Goal: Task Accomplishment & Management: Use online tool/utility

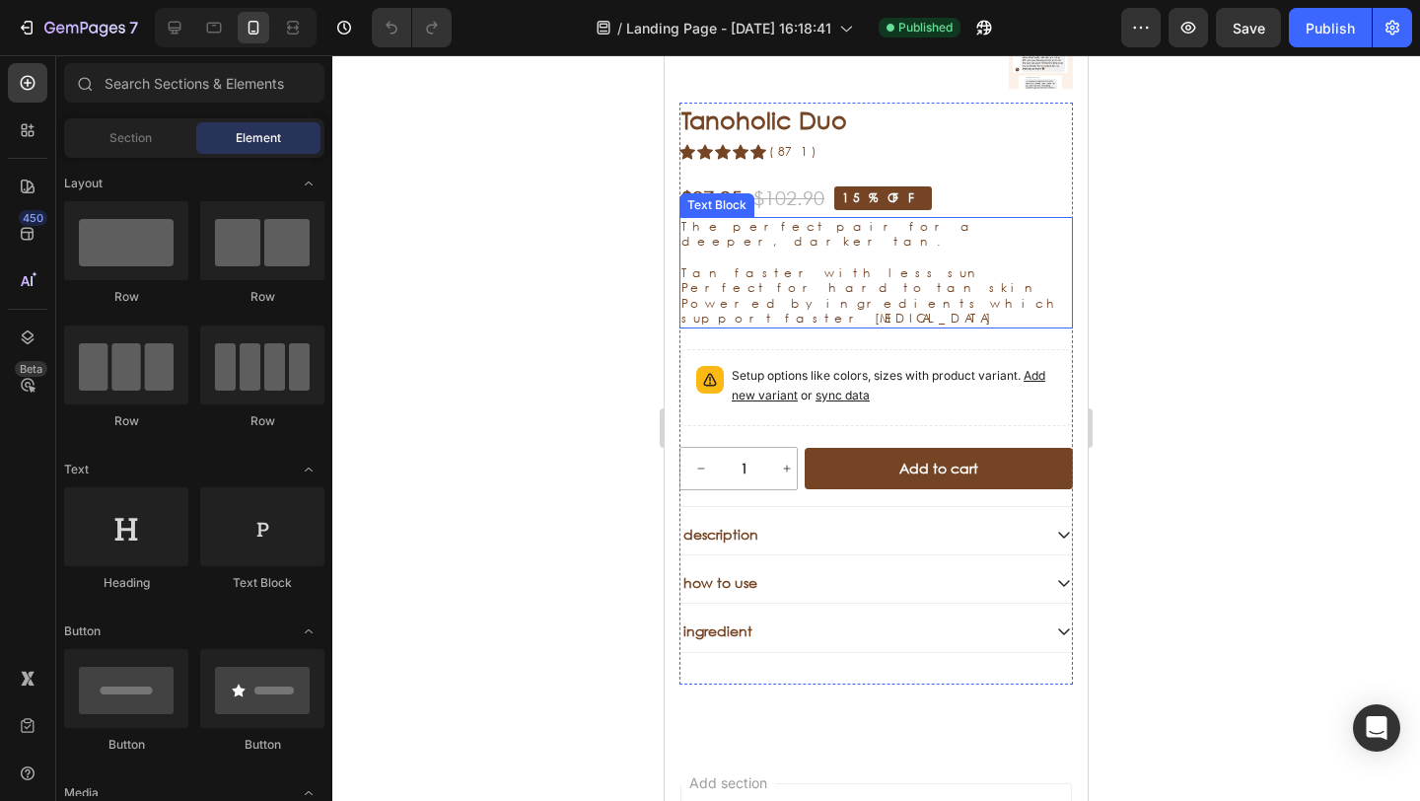
scroll to position [1039, 0]
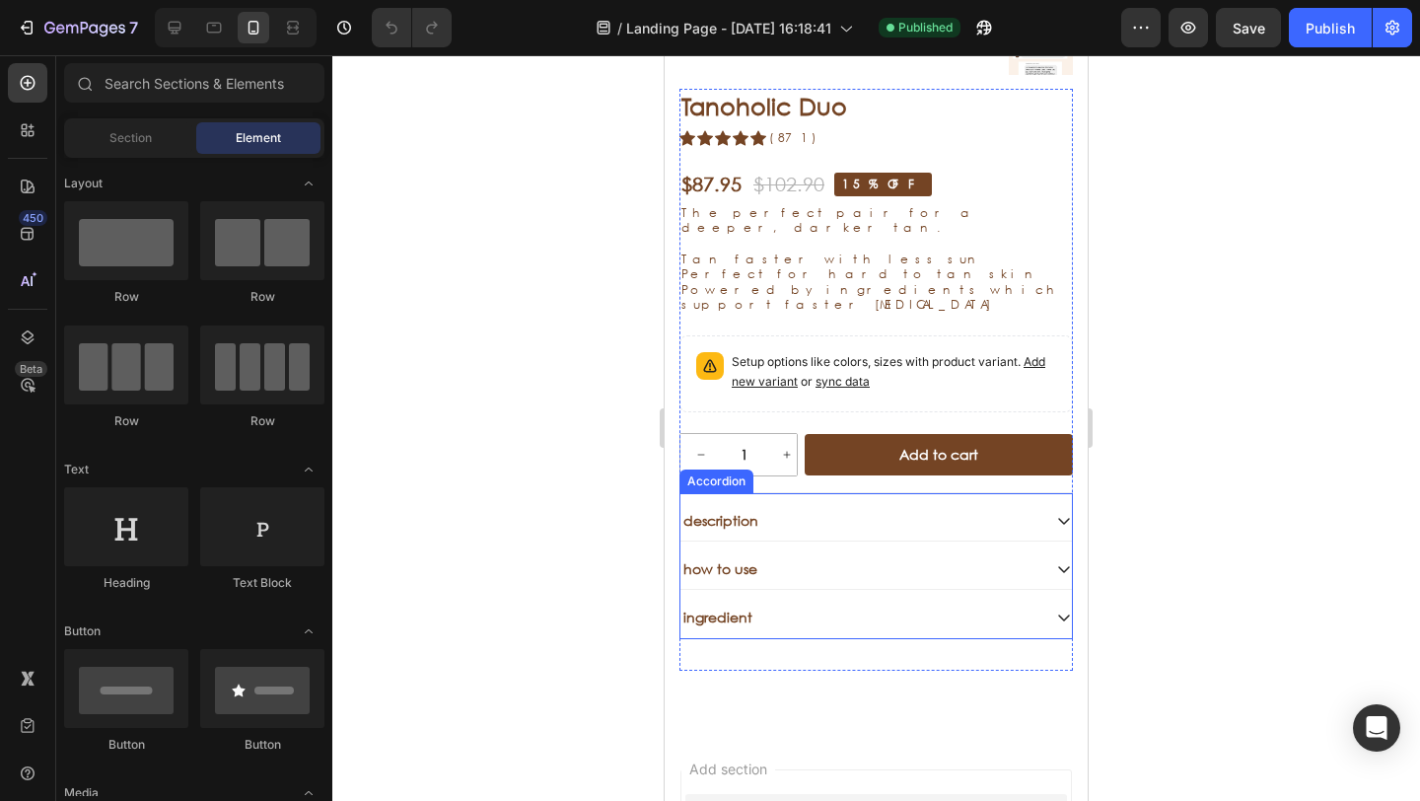
click at [885, 509] on div "description" at bounding box center [860, 521] width 360 height 24
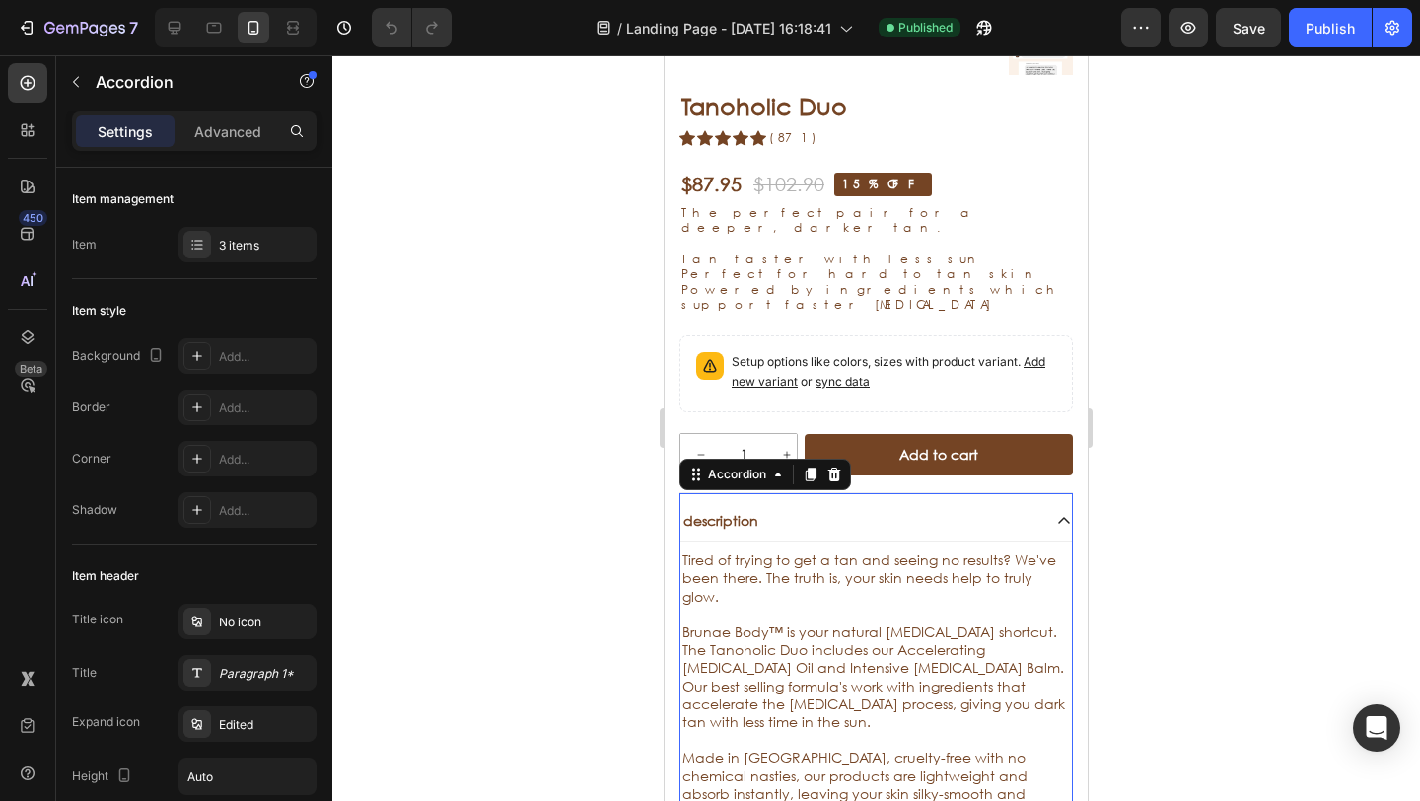
click at [883, 509] on div "description" at bounding box center [860, 521] width 360 height 24
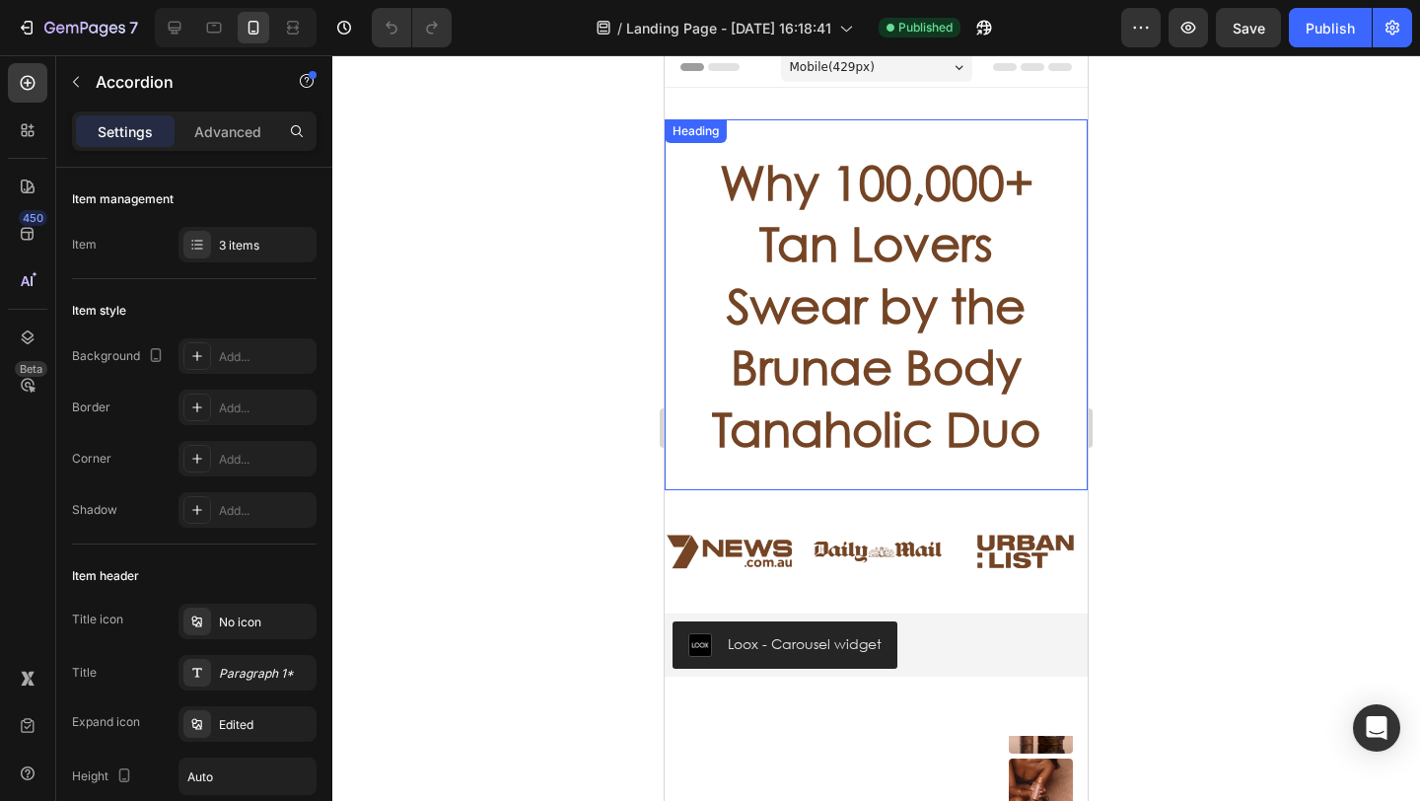
scroll to position [0, 0]
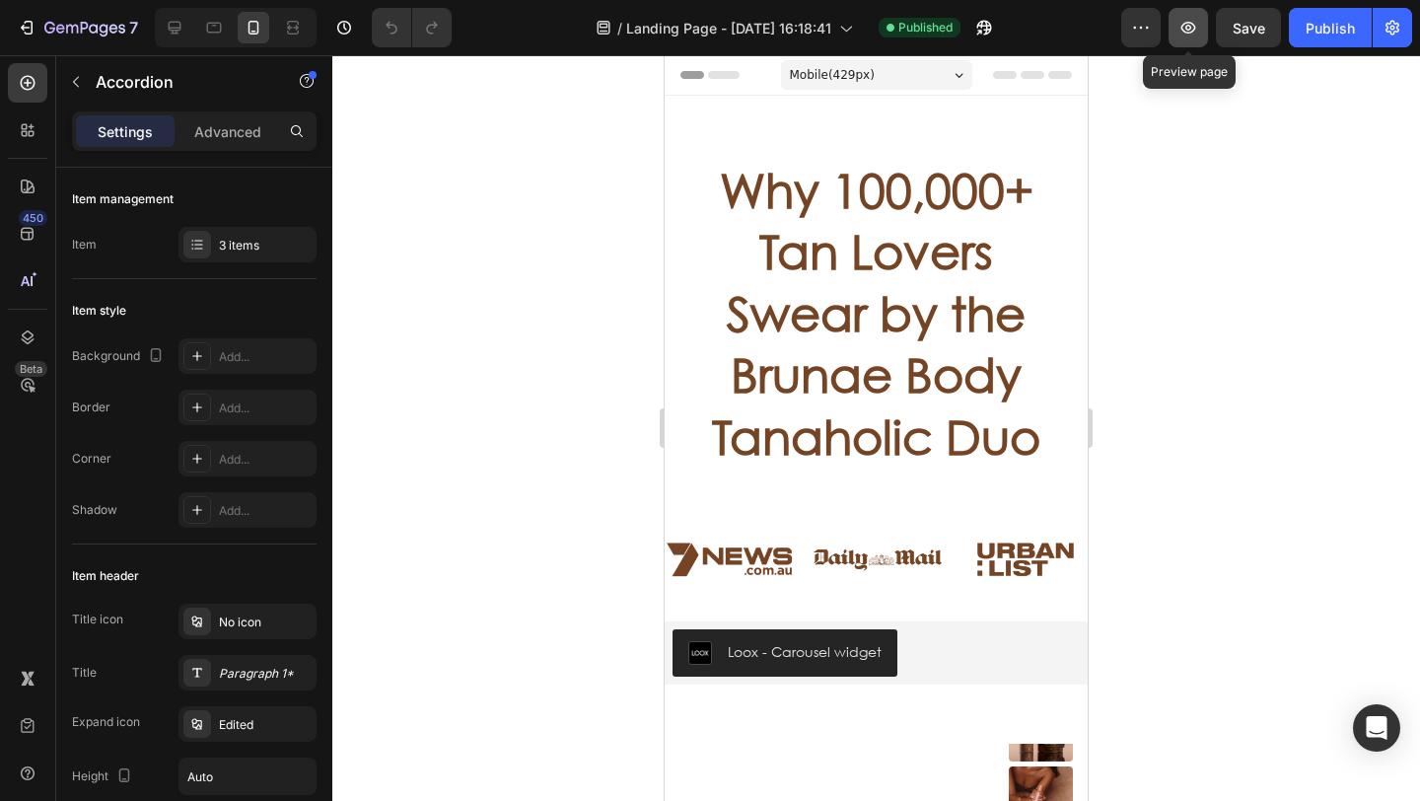
click at [1202, 34] on button "button" at bounding box center [1187, 27] width 39 height 39
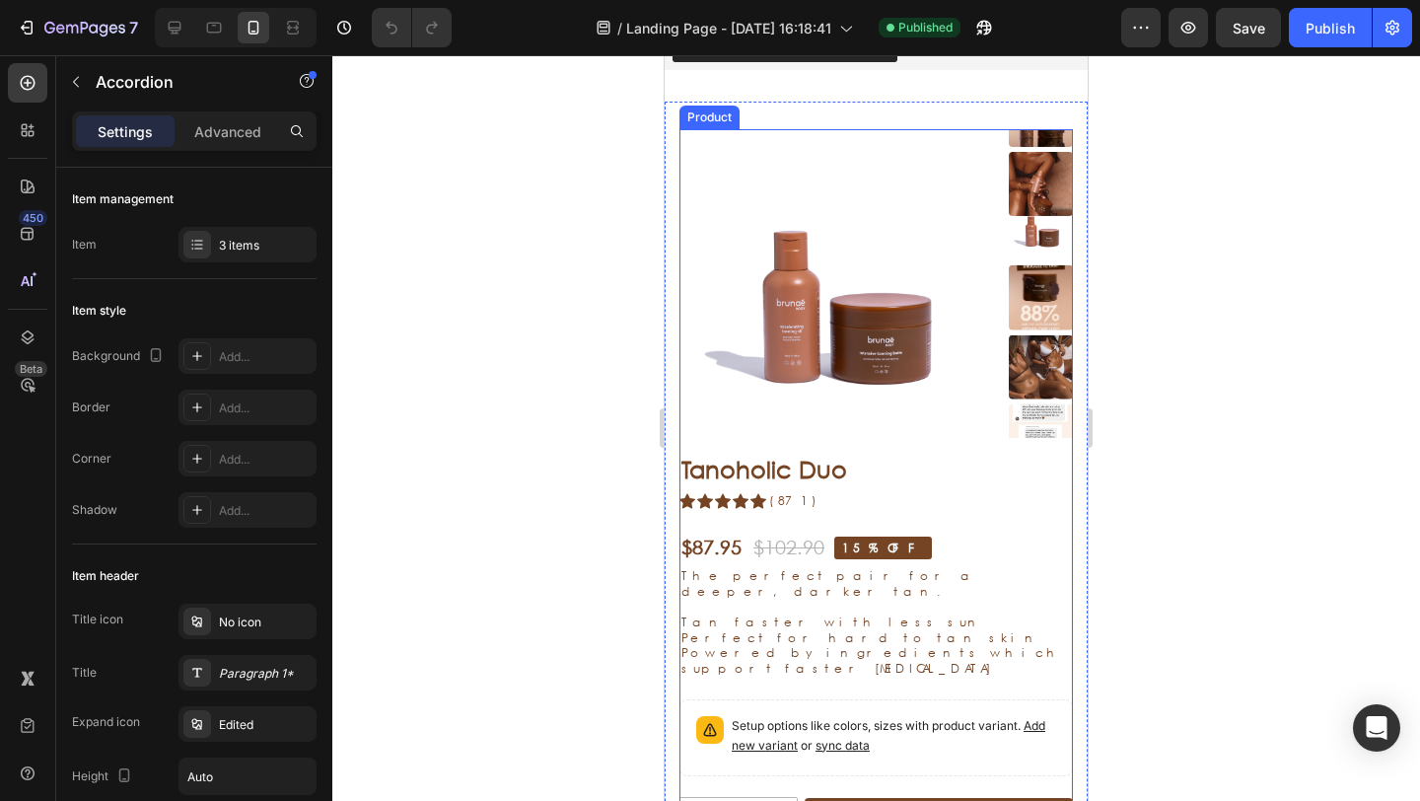
scroll to position [623, 0]
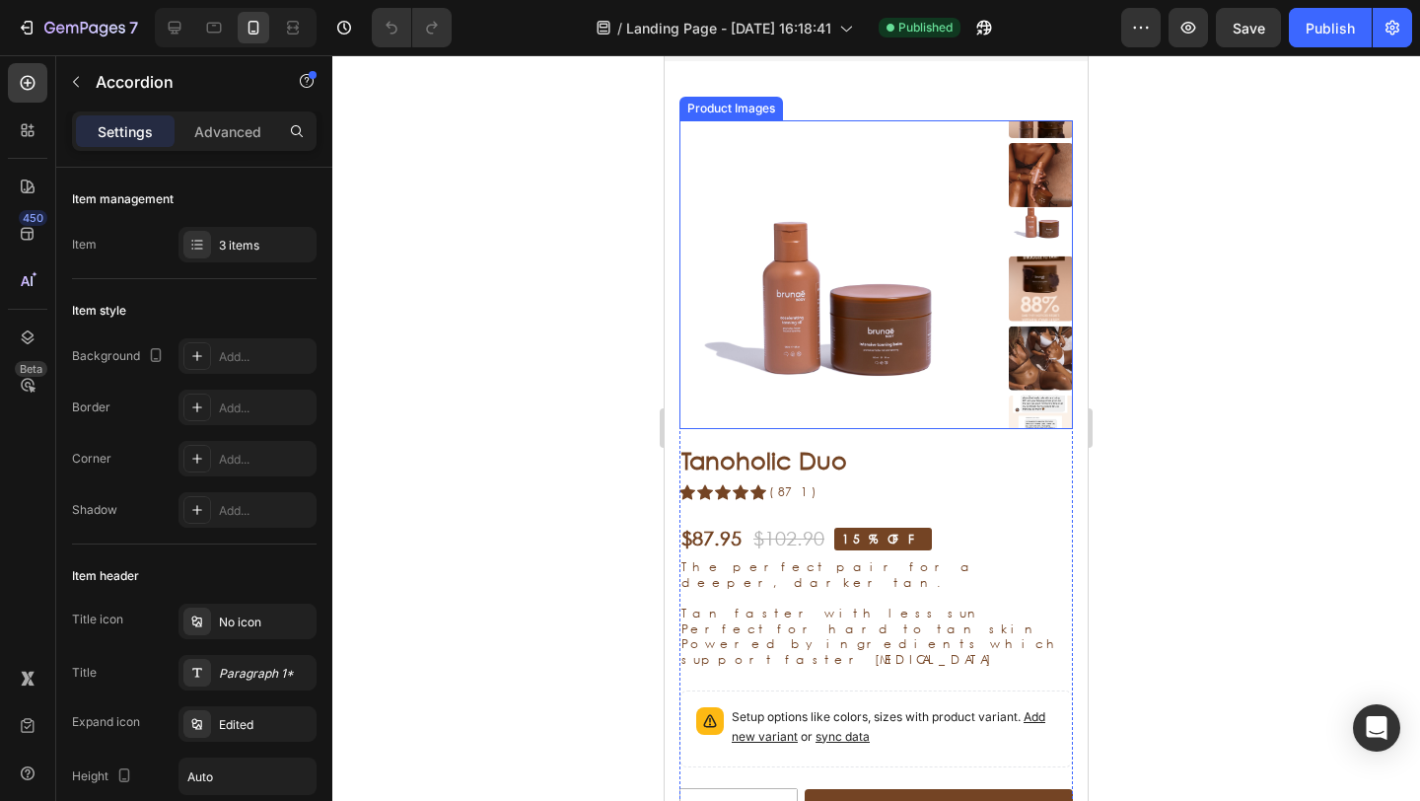
click at [860, 390] on img at bounding box center [839, 280] width 321 height 321
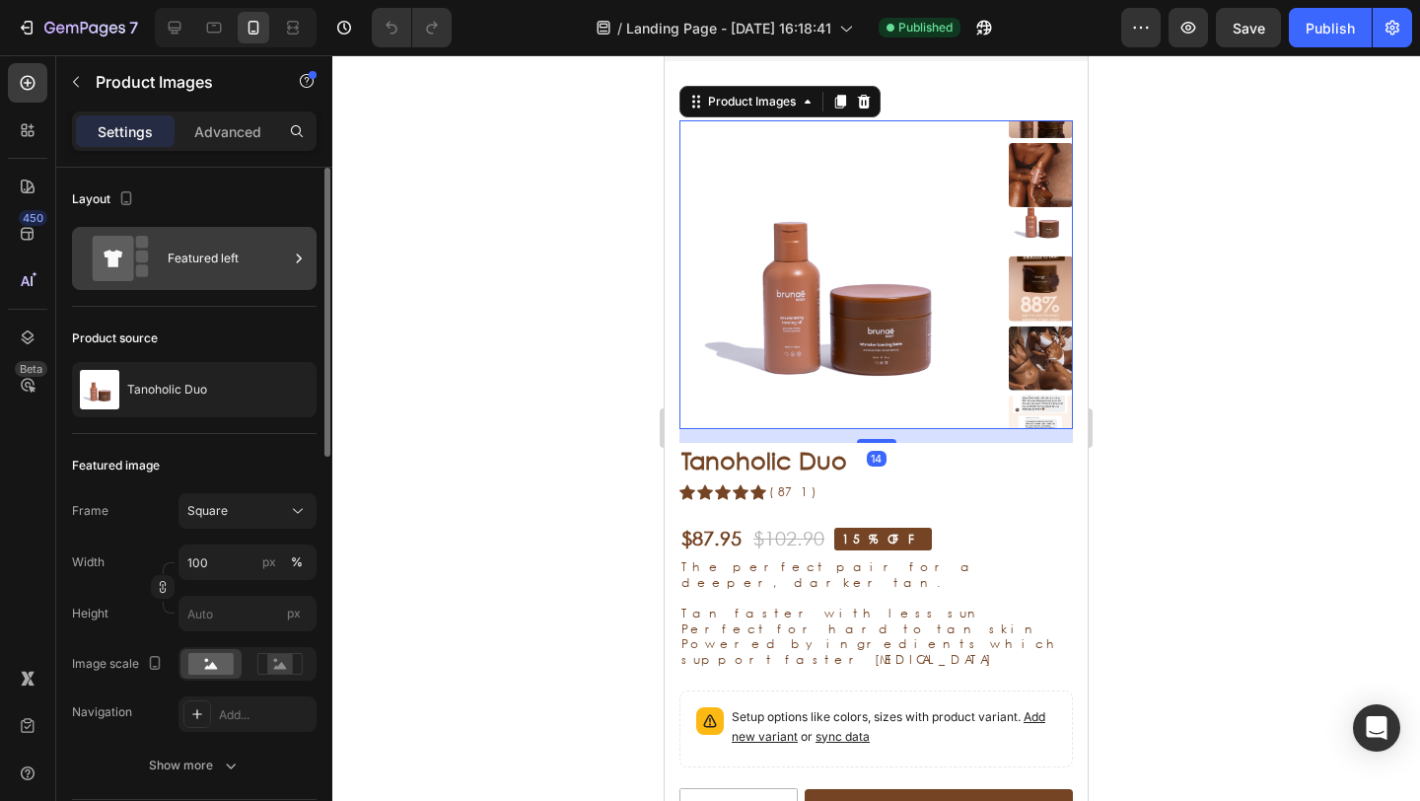
click at [209, 255] on div "Featured left" at bounding box center [228, 258] width 120 height 45
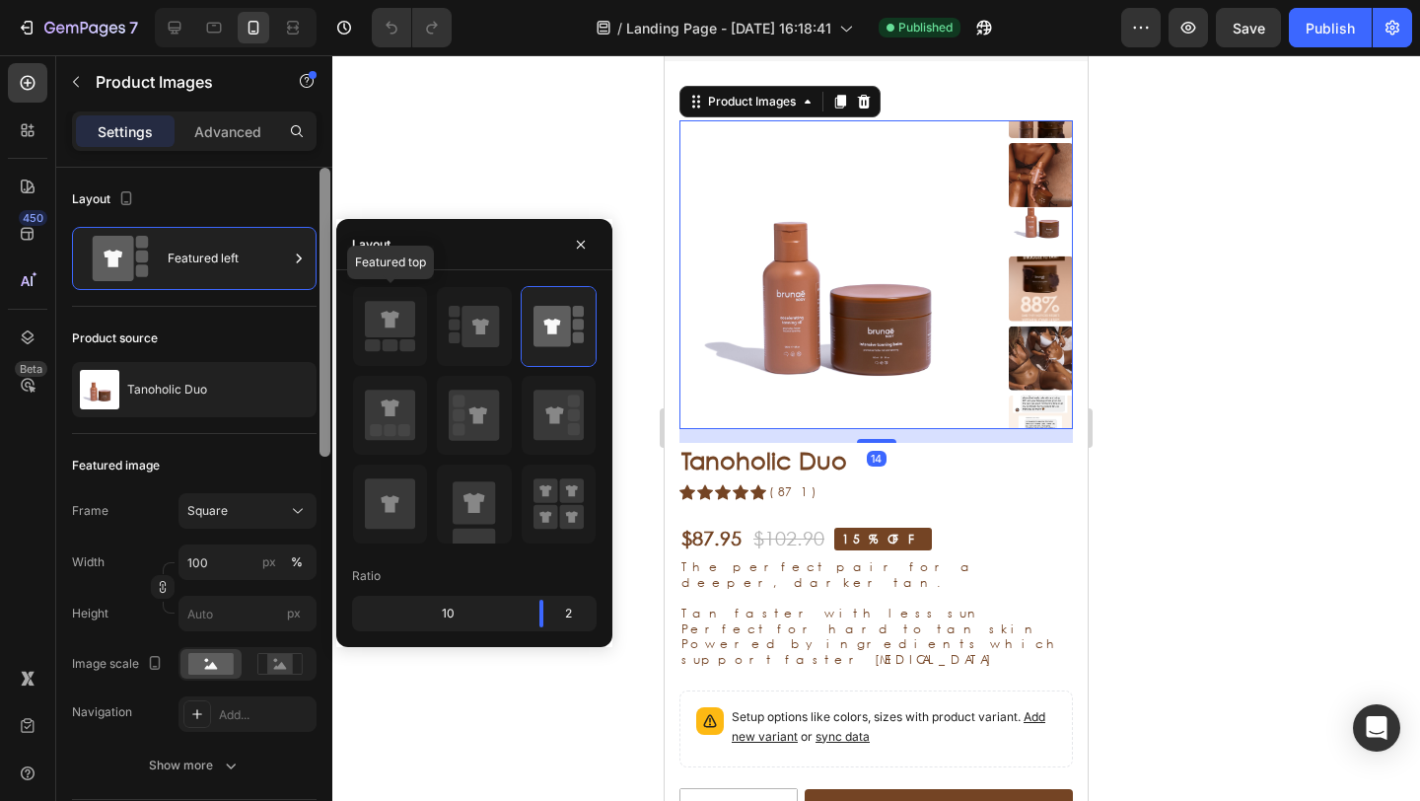
drag, startPoint x: 379, startPoint y: 347, endPoint x: 319, endPoint y: 263, distance: 102.6
click at [379, 346] on rect at bounding box center [373, 345] width 16 height 12
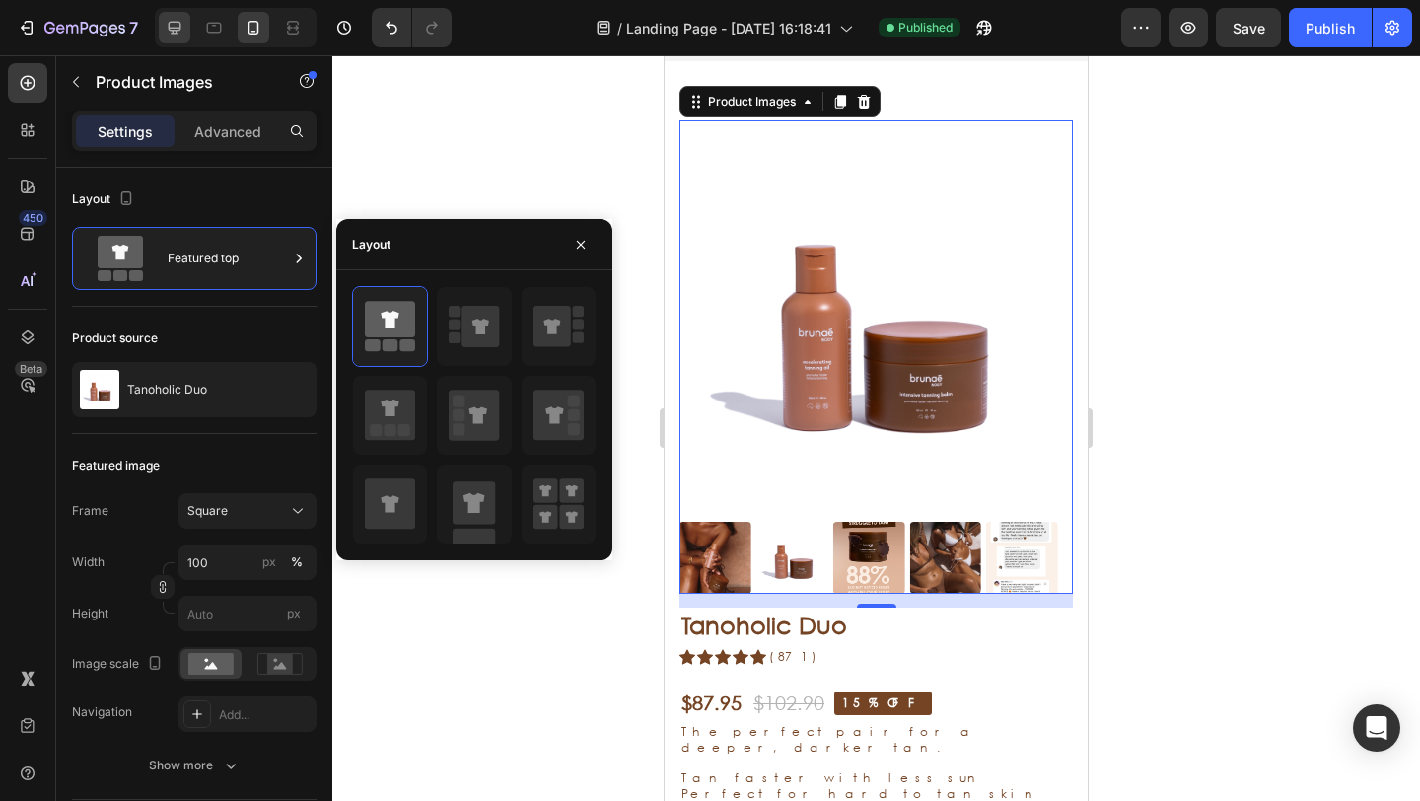
click at [166, 31] on icon at bounding box center [175, 28] width 20 height 20
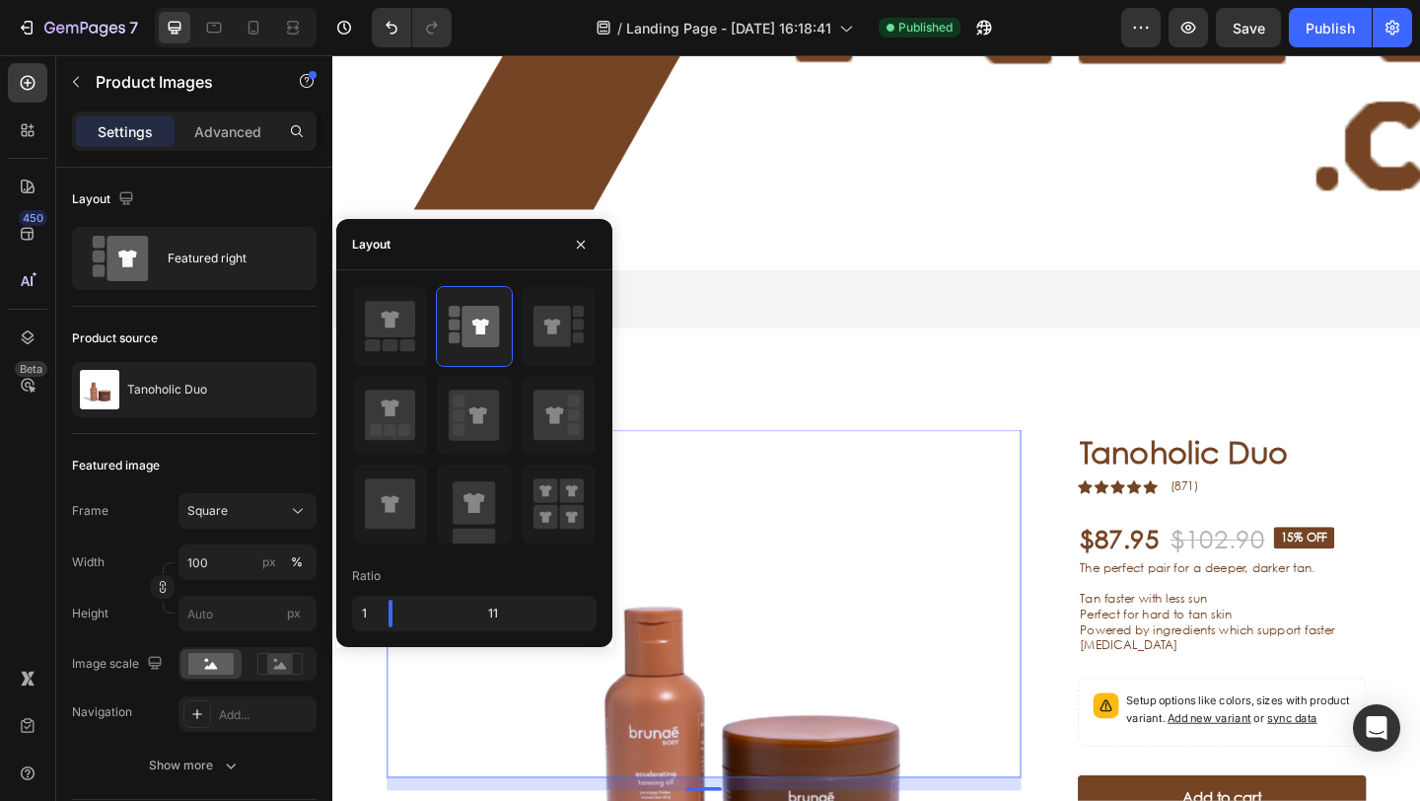
type input "24"
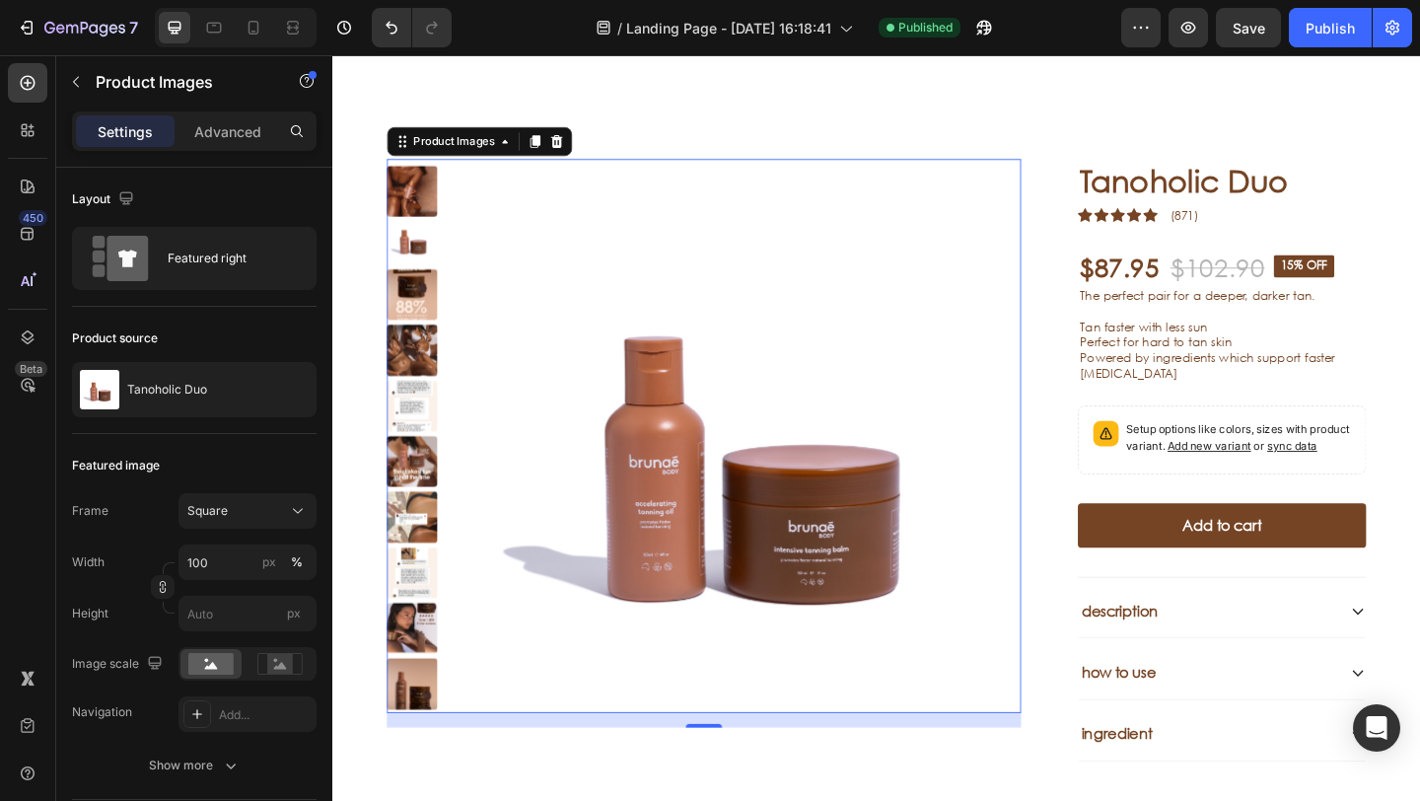
scroll to position [399, 0]
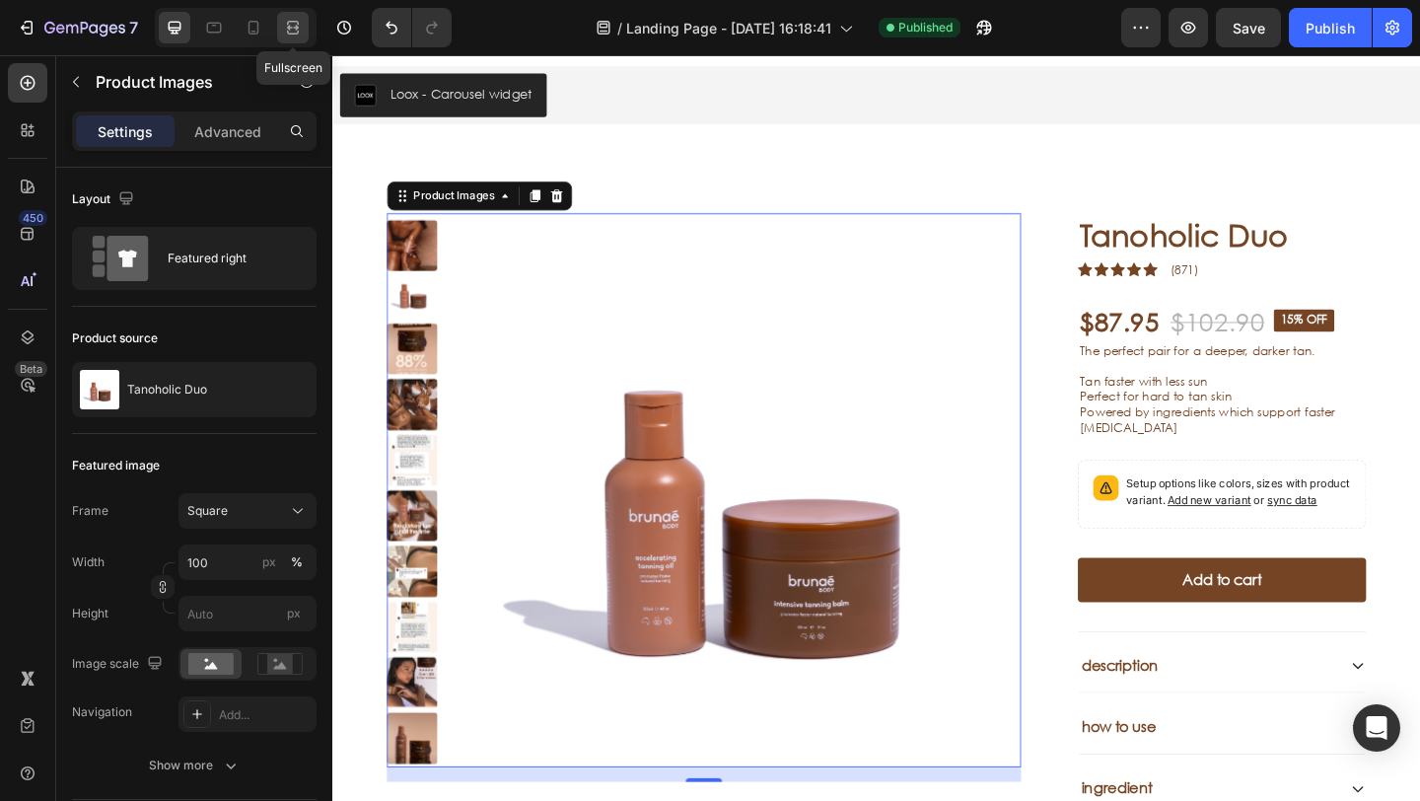
click at [290, 39] on div at bounding box center [293, 28] width 32 height 32
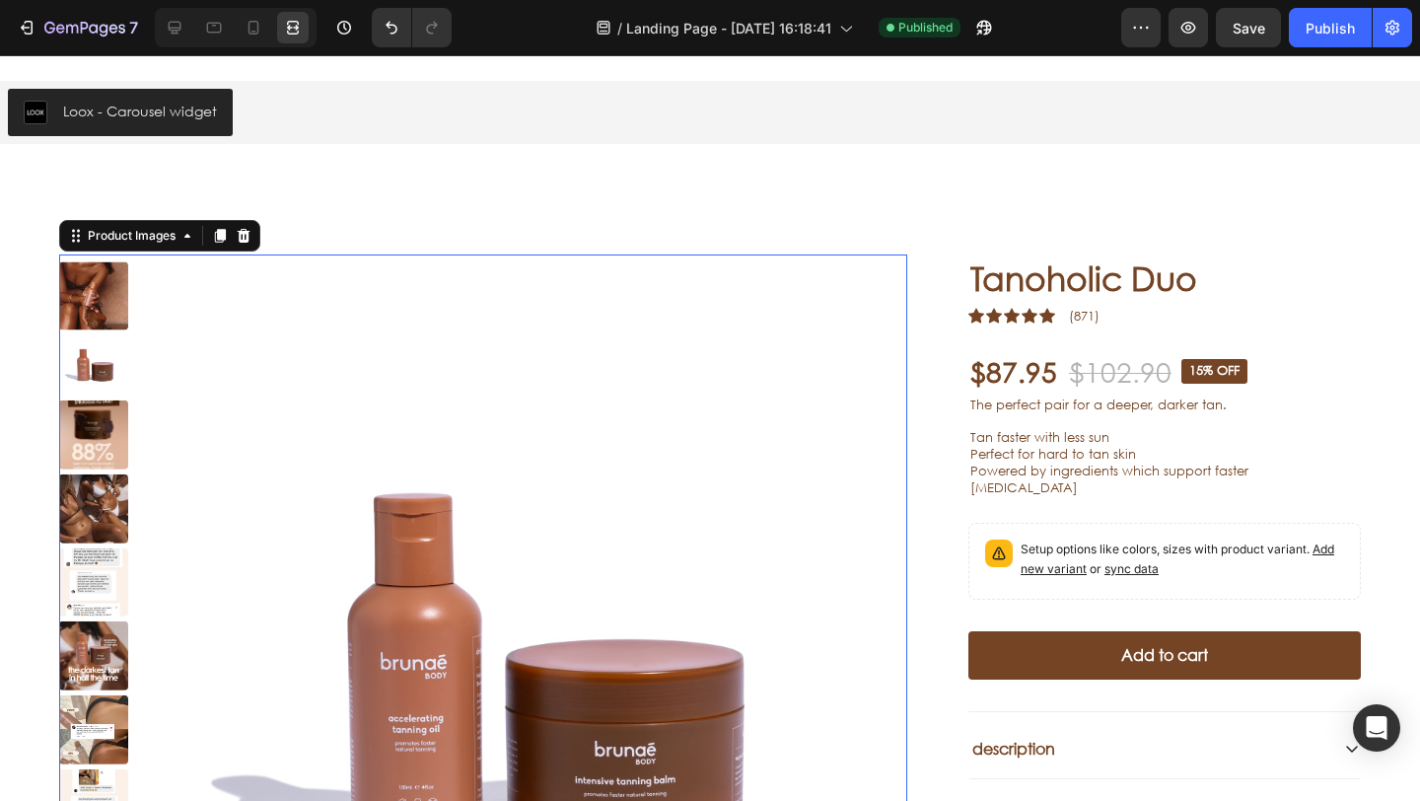
click at [517, 540] on img at bounding box center [529, 631] width 755 height 755
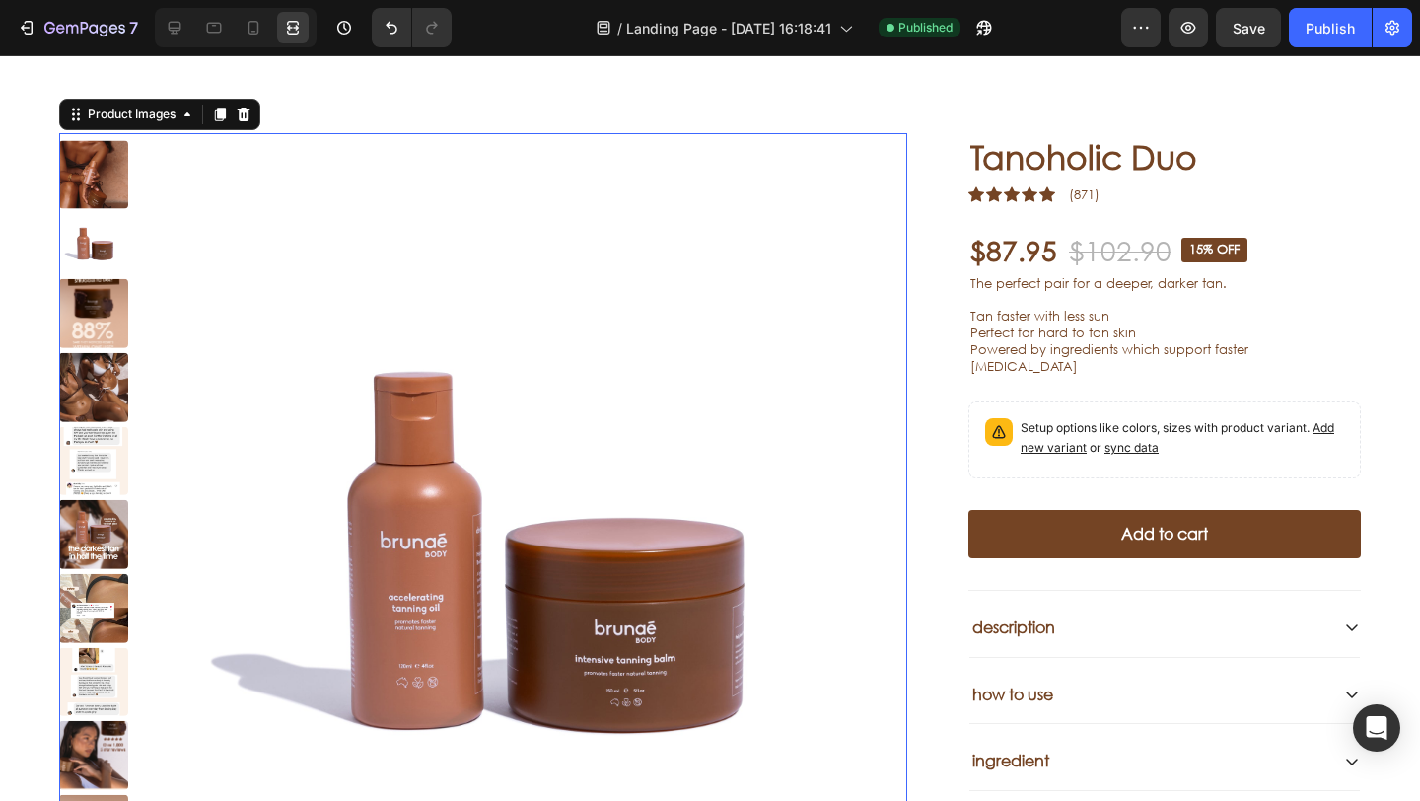
scroll to position [531, 0]
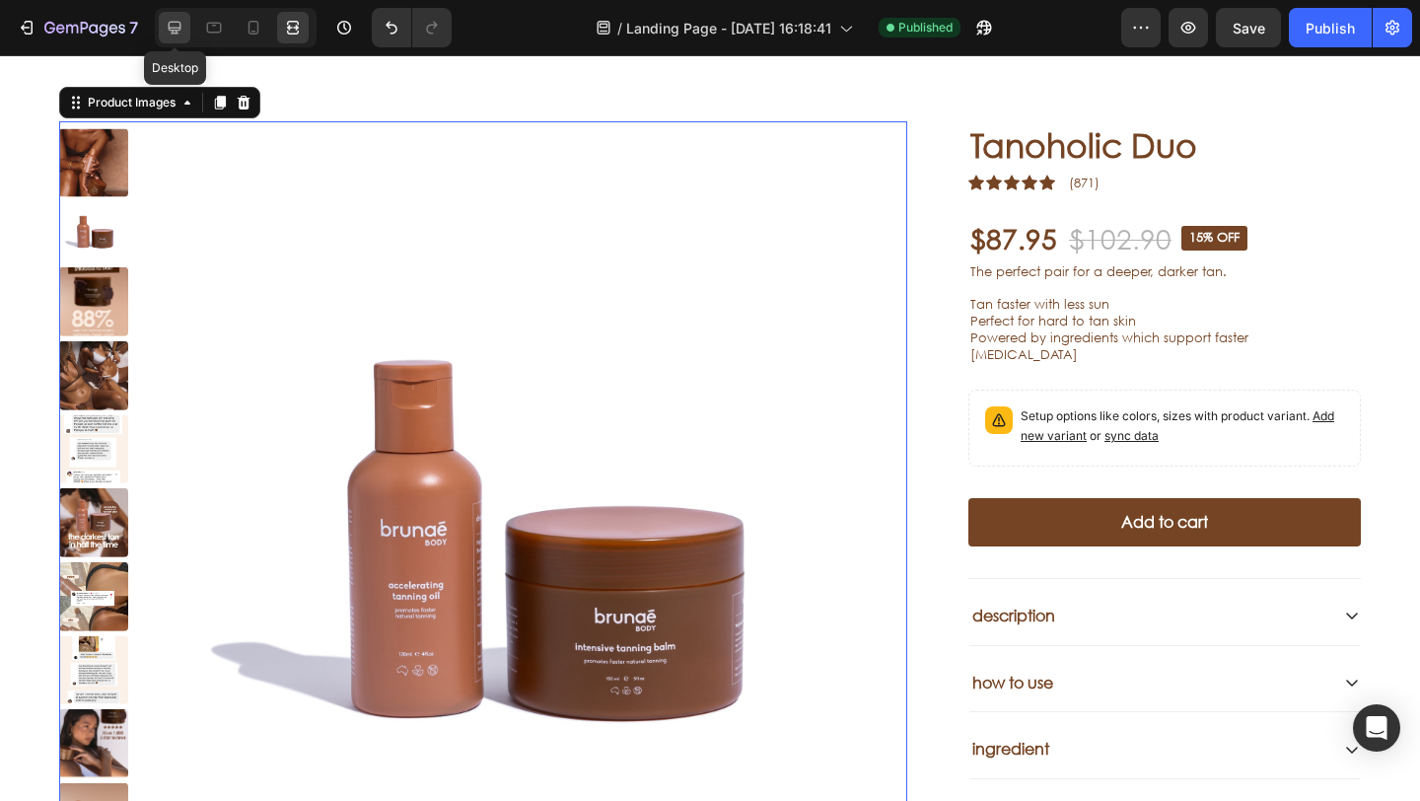
click at [174, 29] on icon at bounding box center [175, 28] width 20 height 20
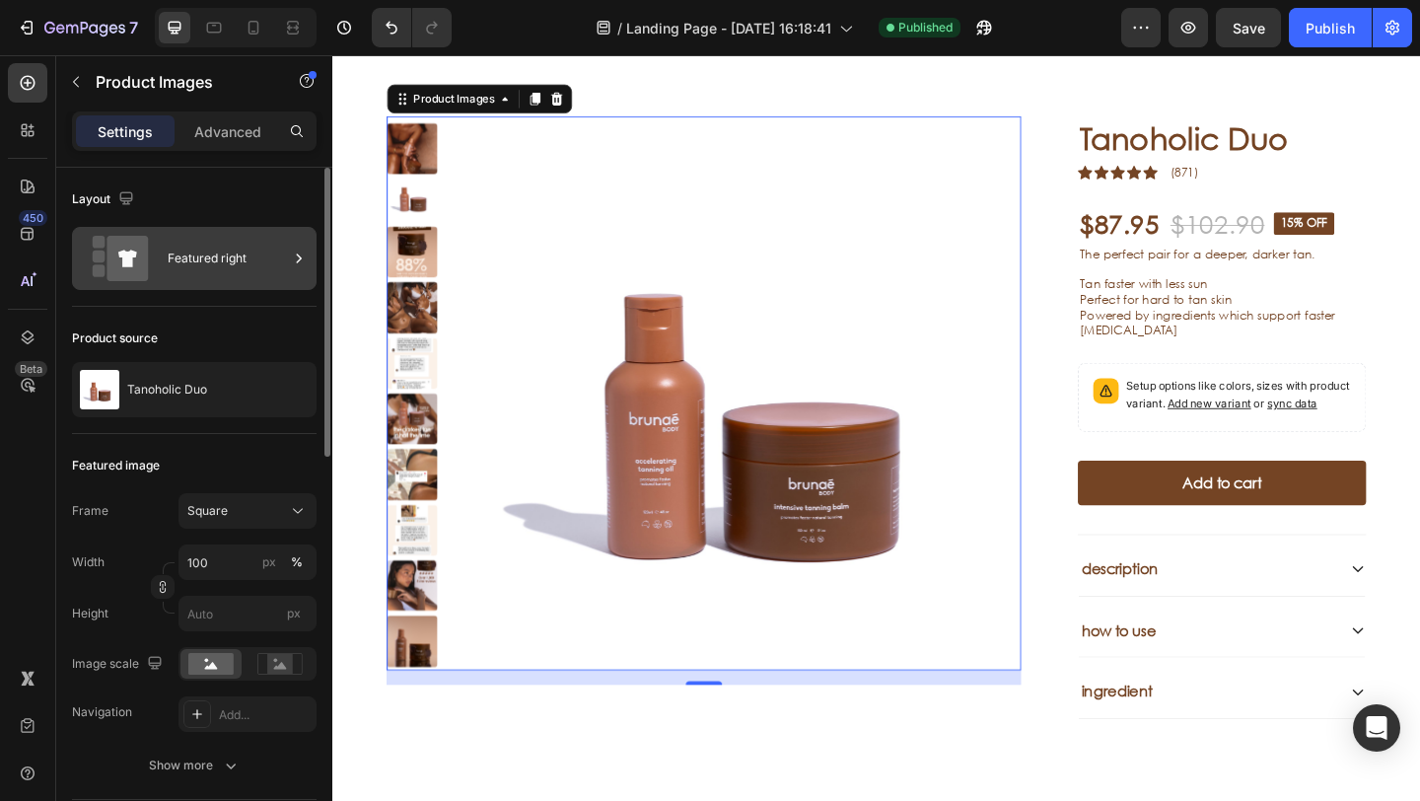
click at [169, 266] on div "Featured right" at bounding box center [228, 258] width 120 height 45
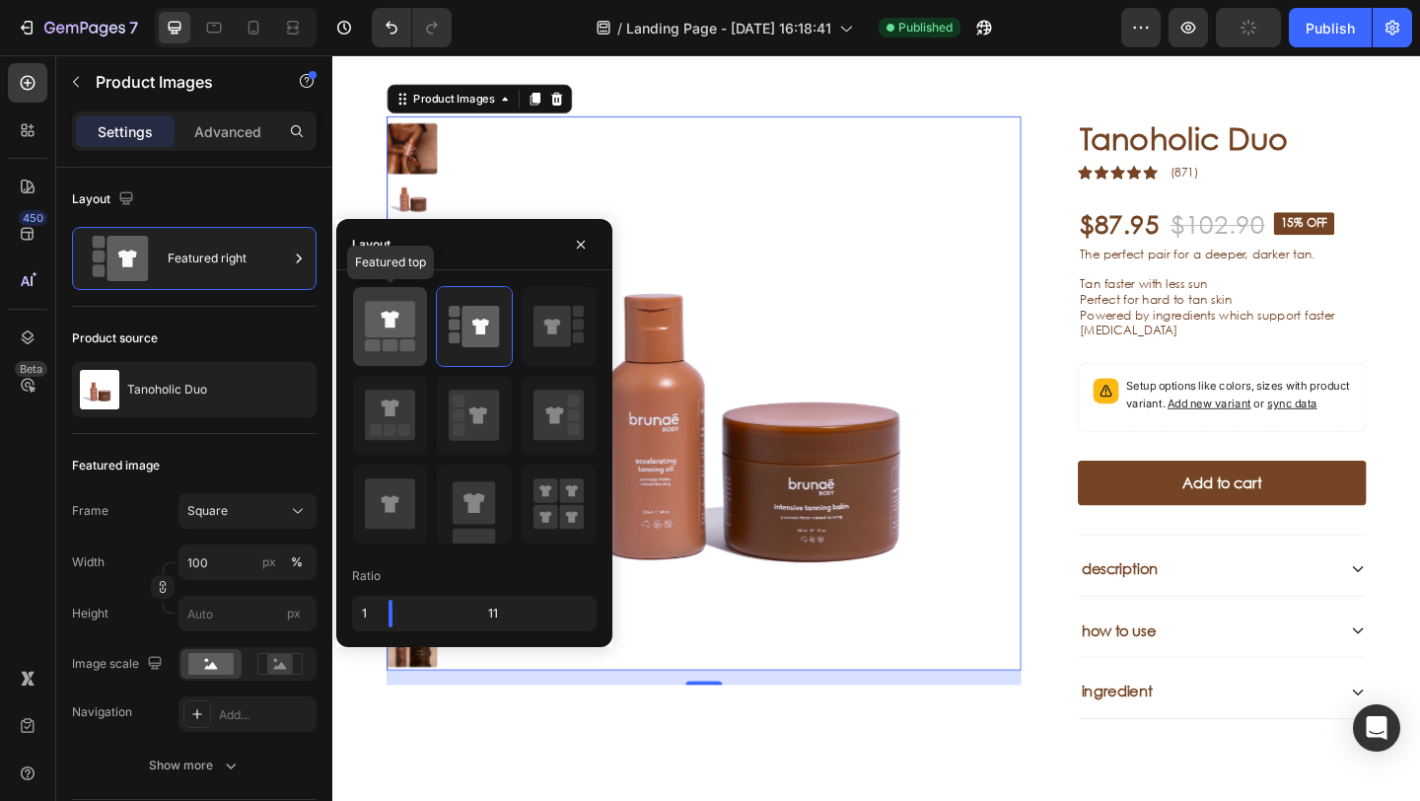
click at [371, 323] on icon at bounding box center [390, 319] width 50 height 36
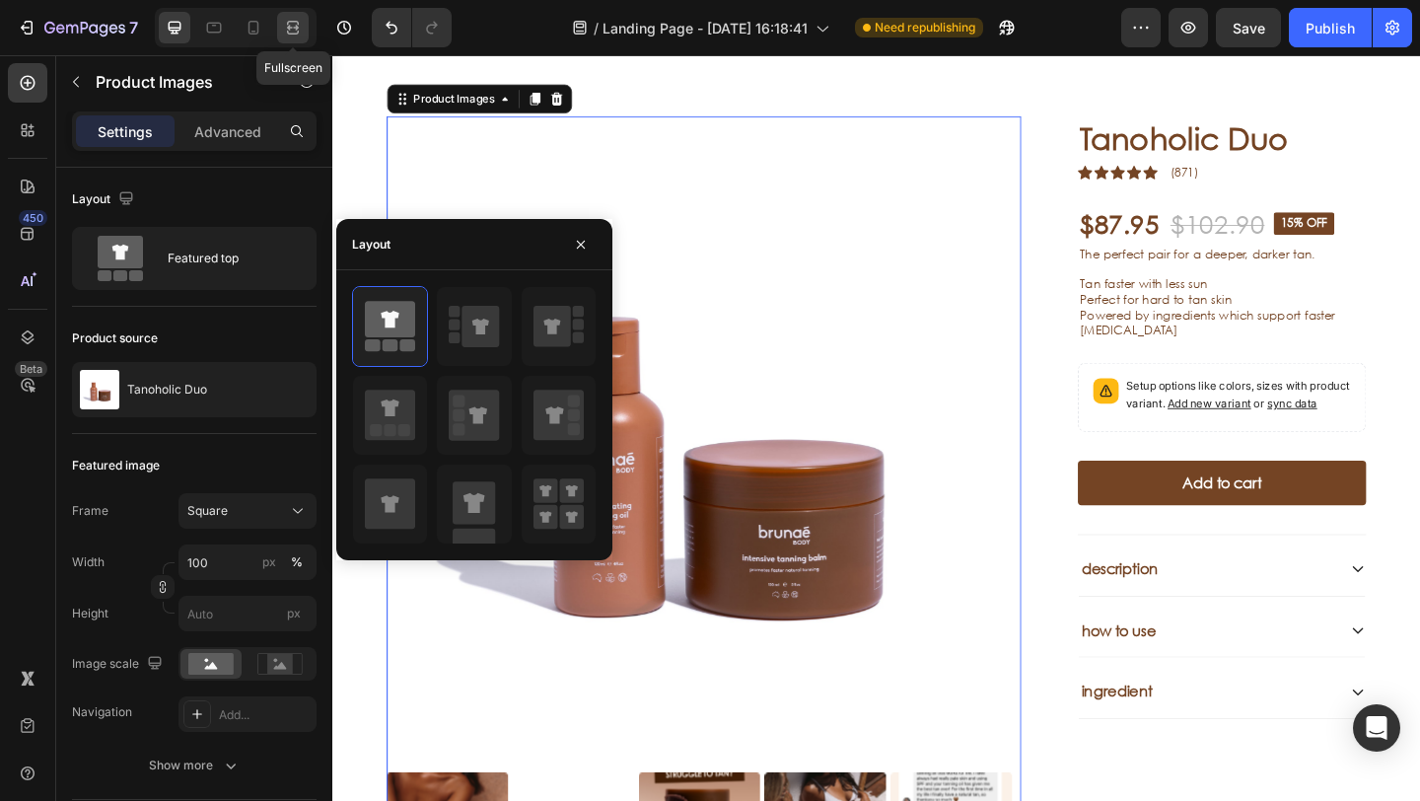
click at [286, 35] on icon at bounding box center [293, 28] width 20 height 20
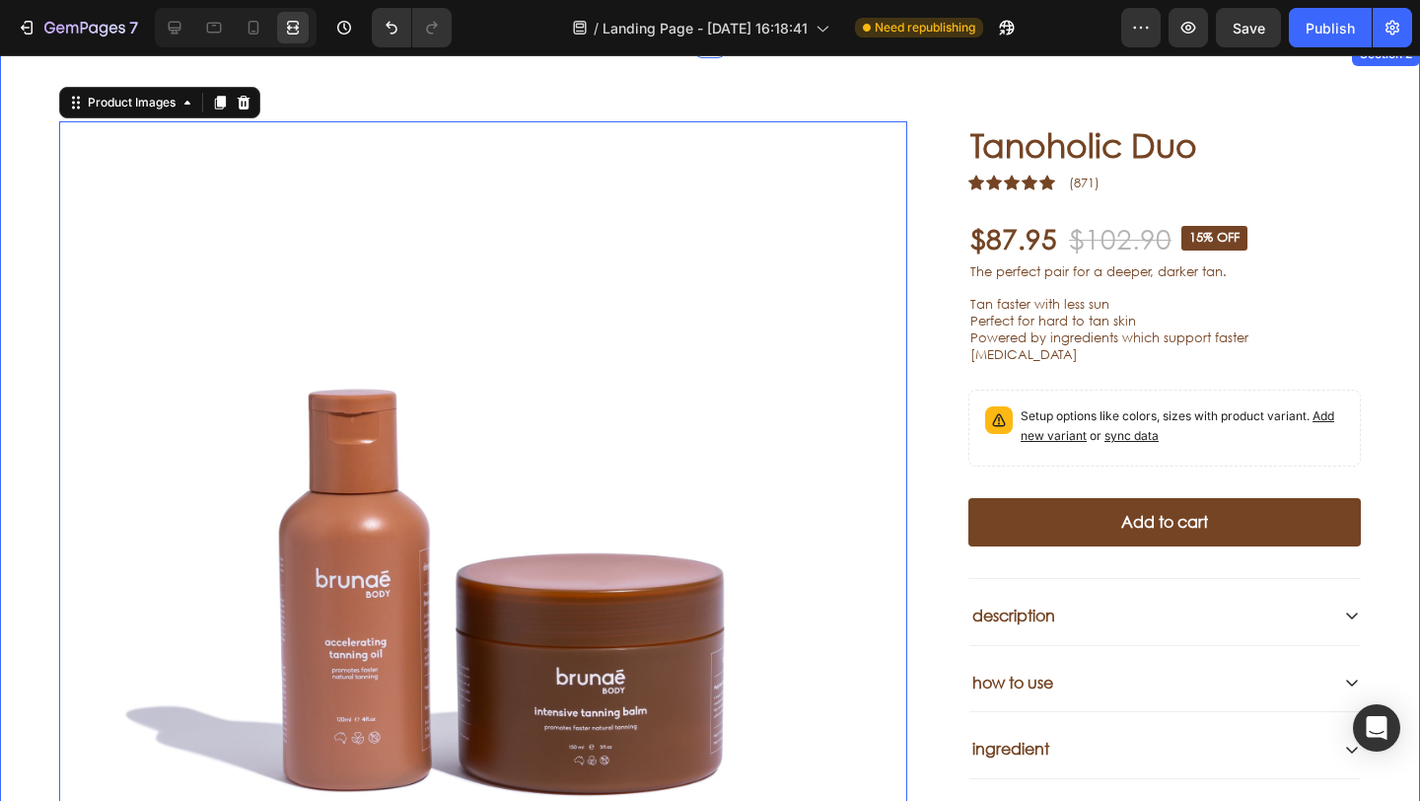
click at [622, 101] on div "Product Images 14 Tanoholic Duo Product Title Icon Icon Icon Icon Icon Icon Lis…" at bounding box center [710, 638] width 1420 height 1193
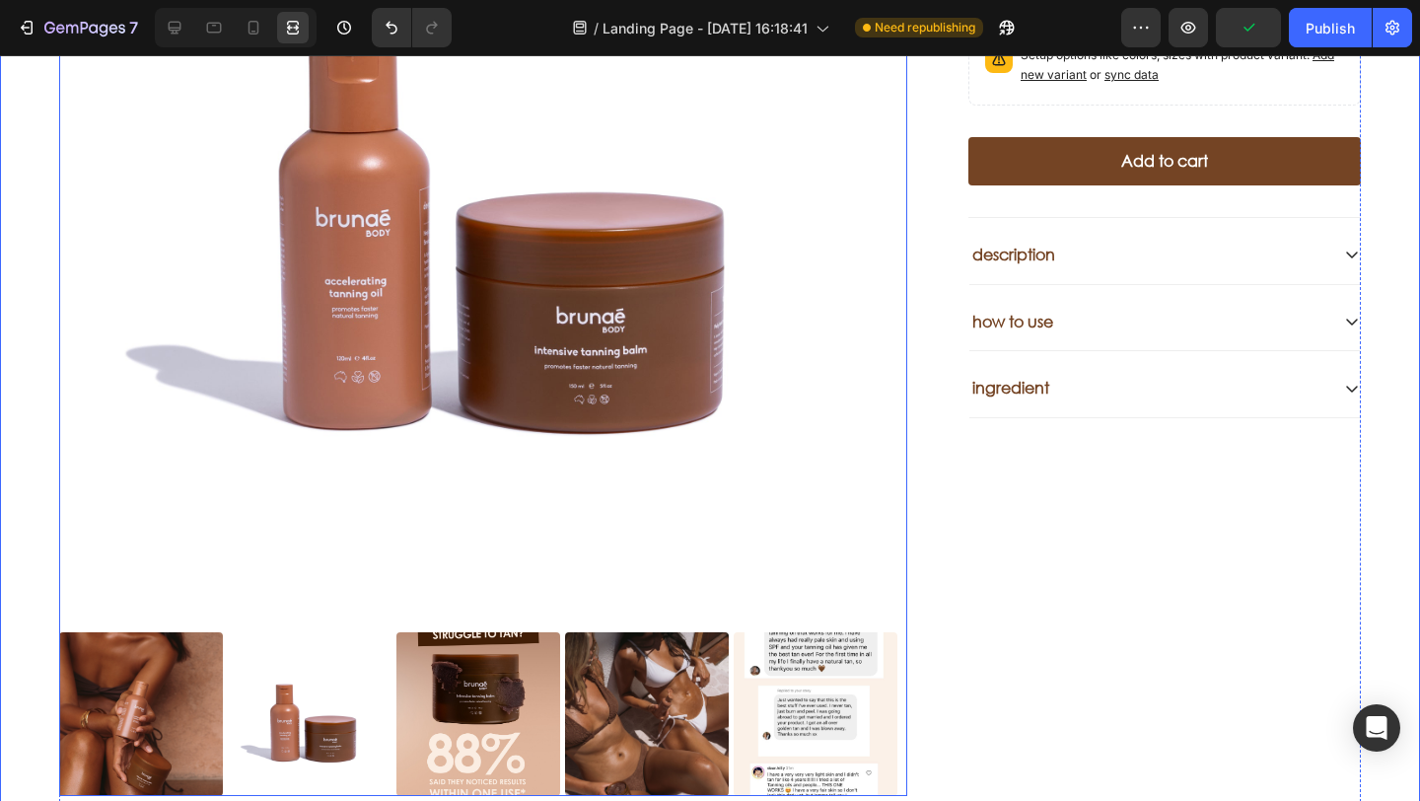
scroll to position [899, 0]
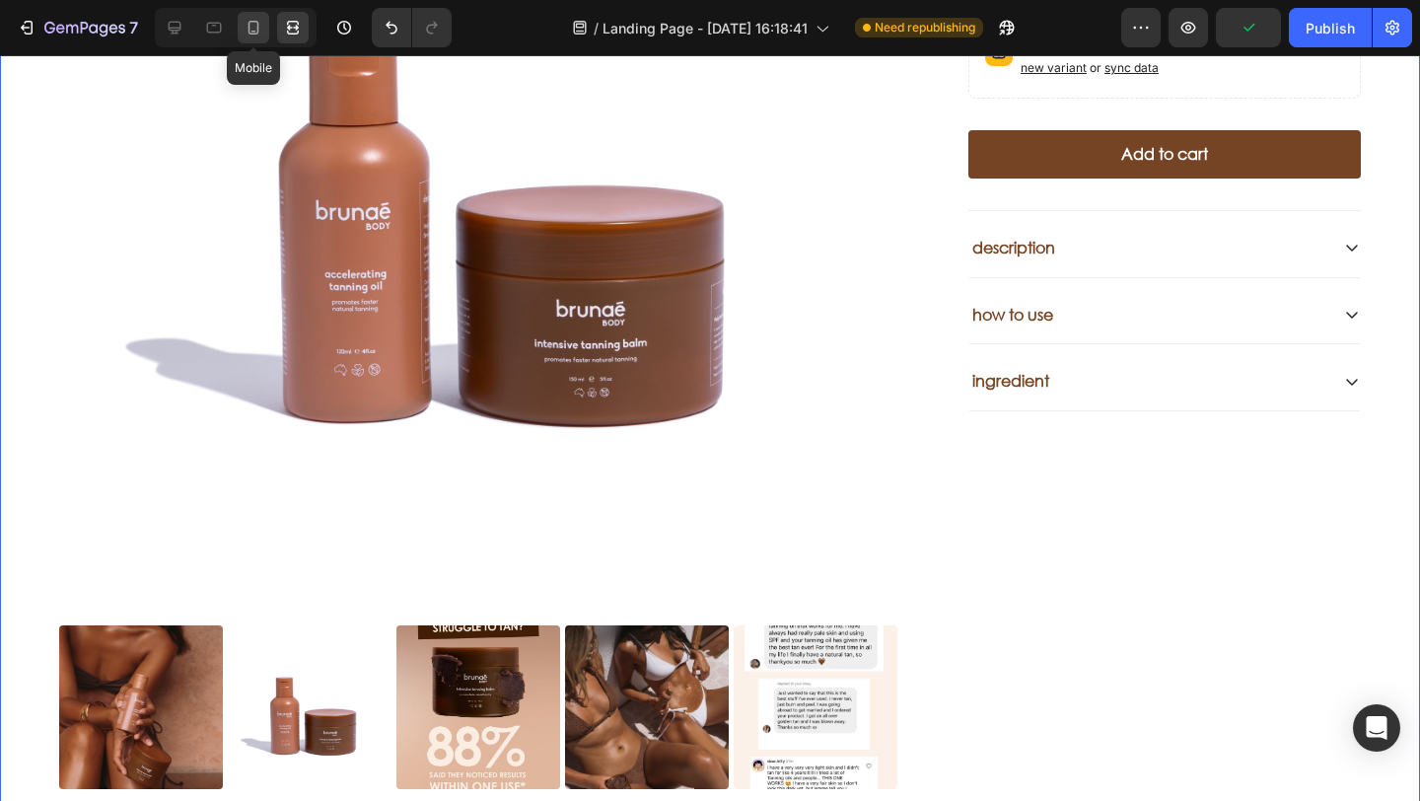
click at [255, 35] on icon at bounding box center [254, 28] width 20 height 20
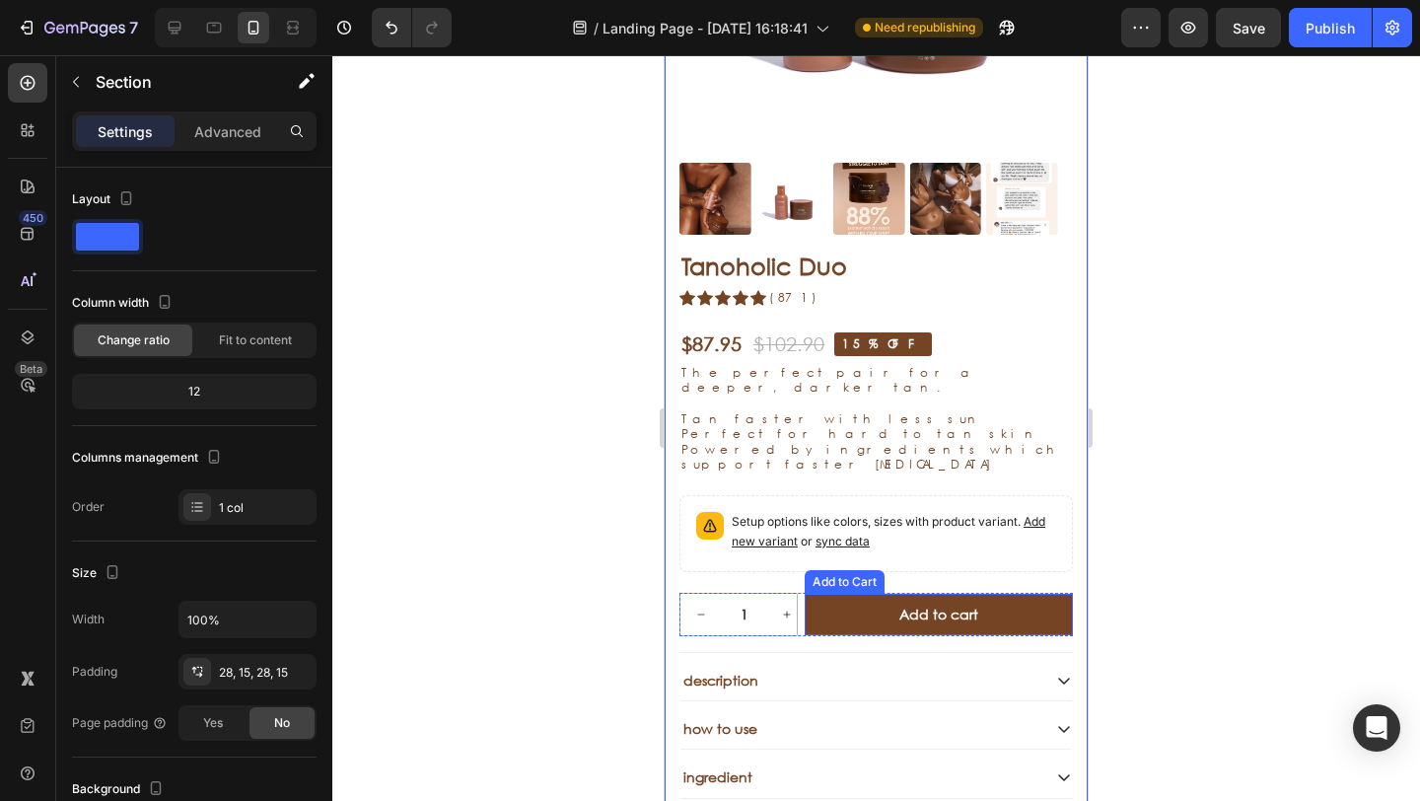
scroll to position [690, 0]
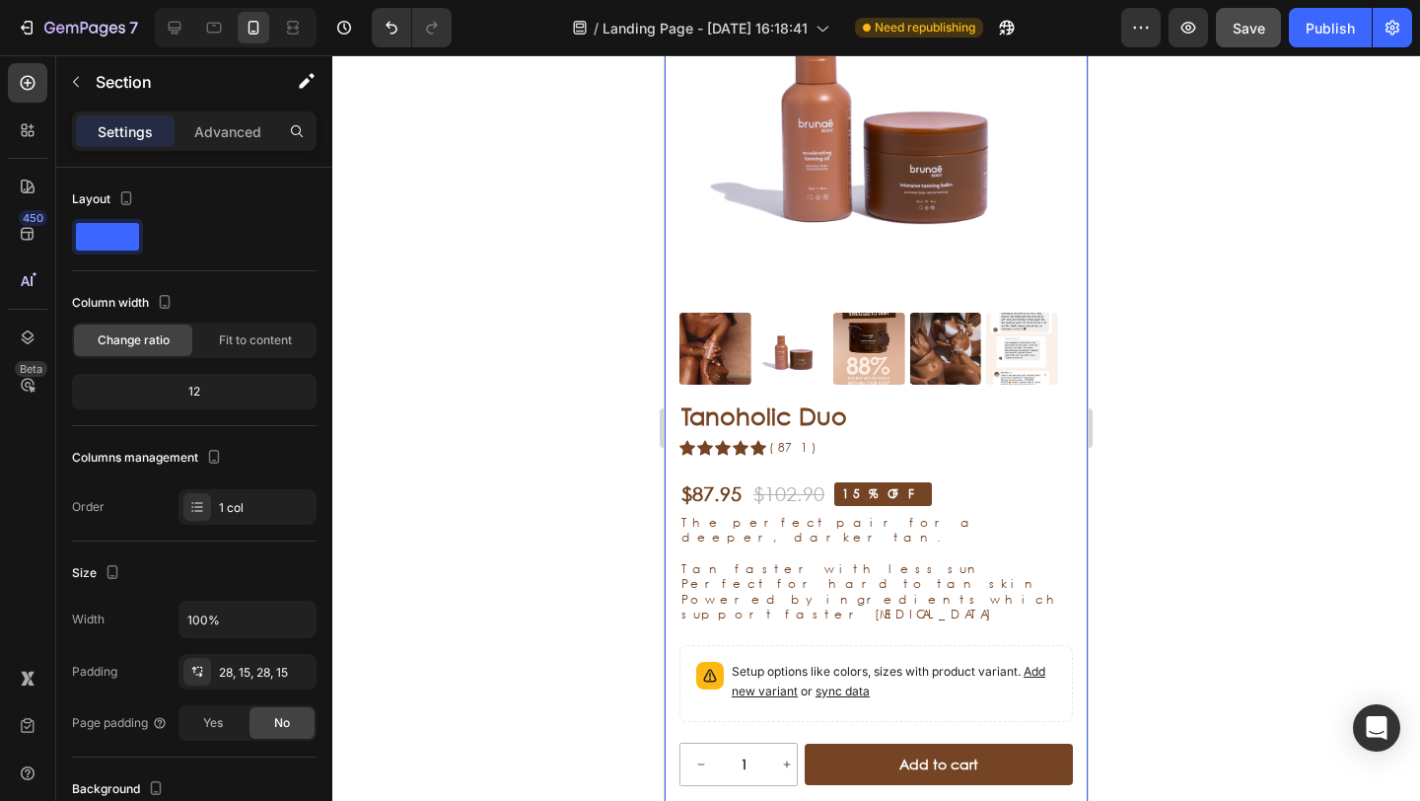
click at [1249, 32] on span "Save" at bounding box center [1248, 28] width 33 height 17
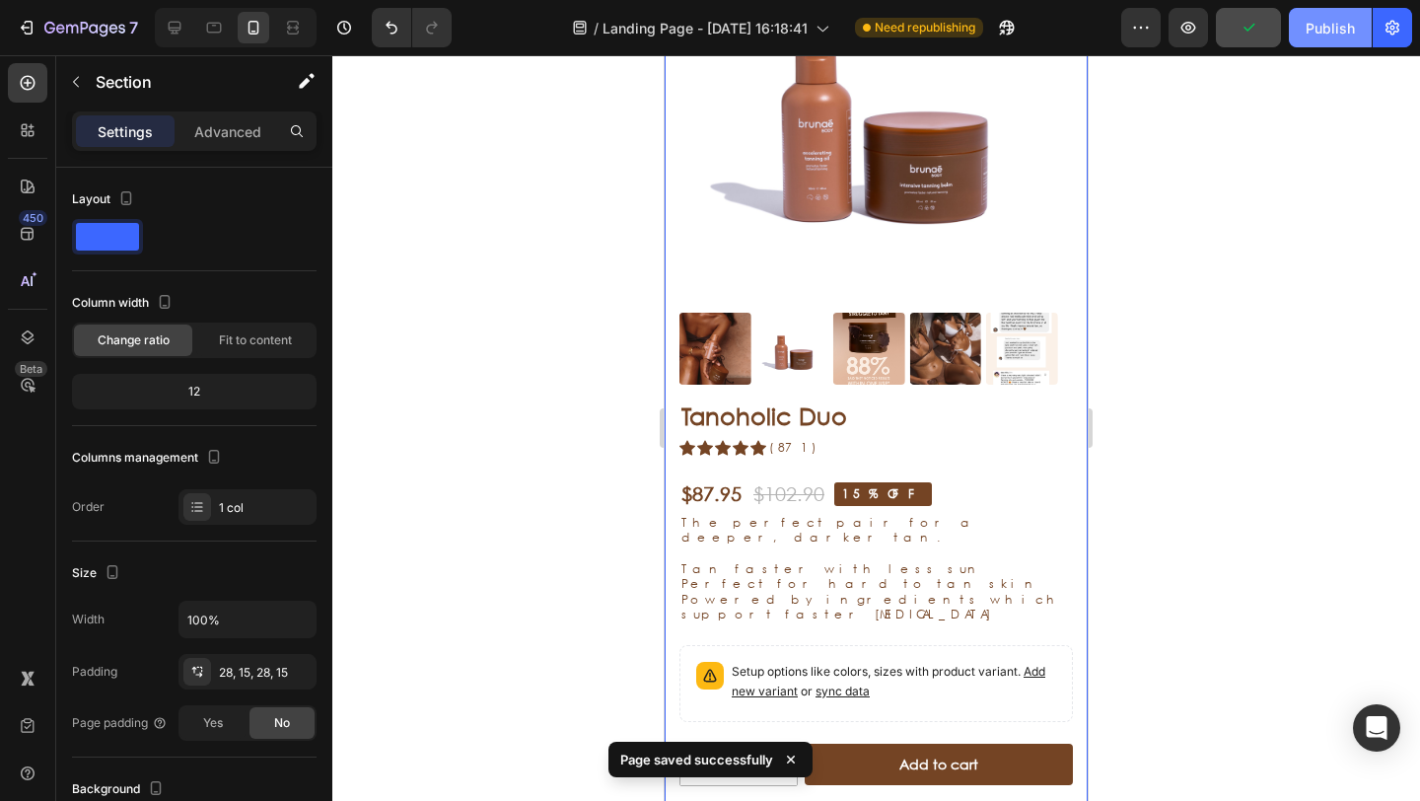
click at [1324, 43] on button "Publish" at bounding box center [1330, 27] width 83 height 39
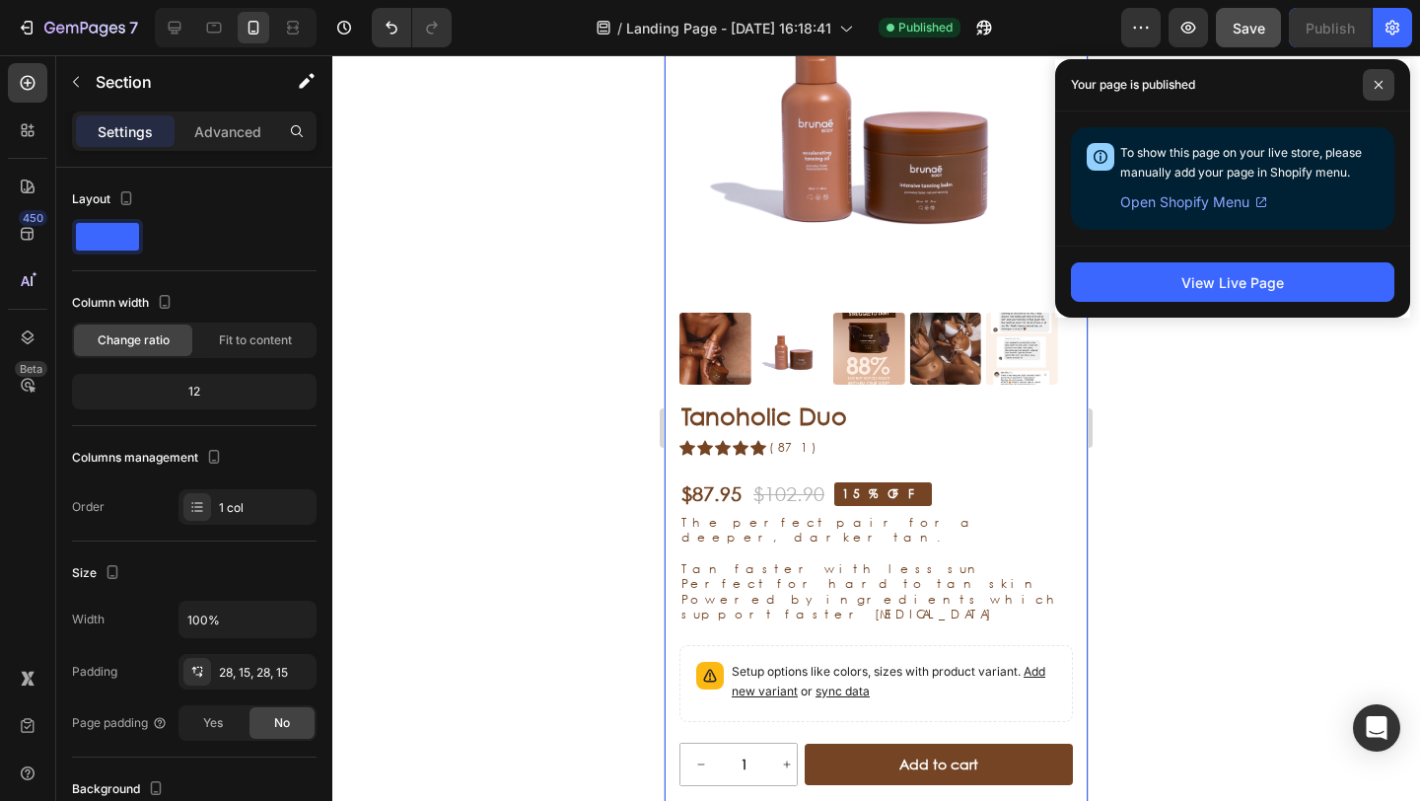
click at [1370, 72] on span at bounding box center [1379, 85] width 32 height 32
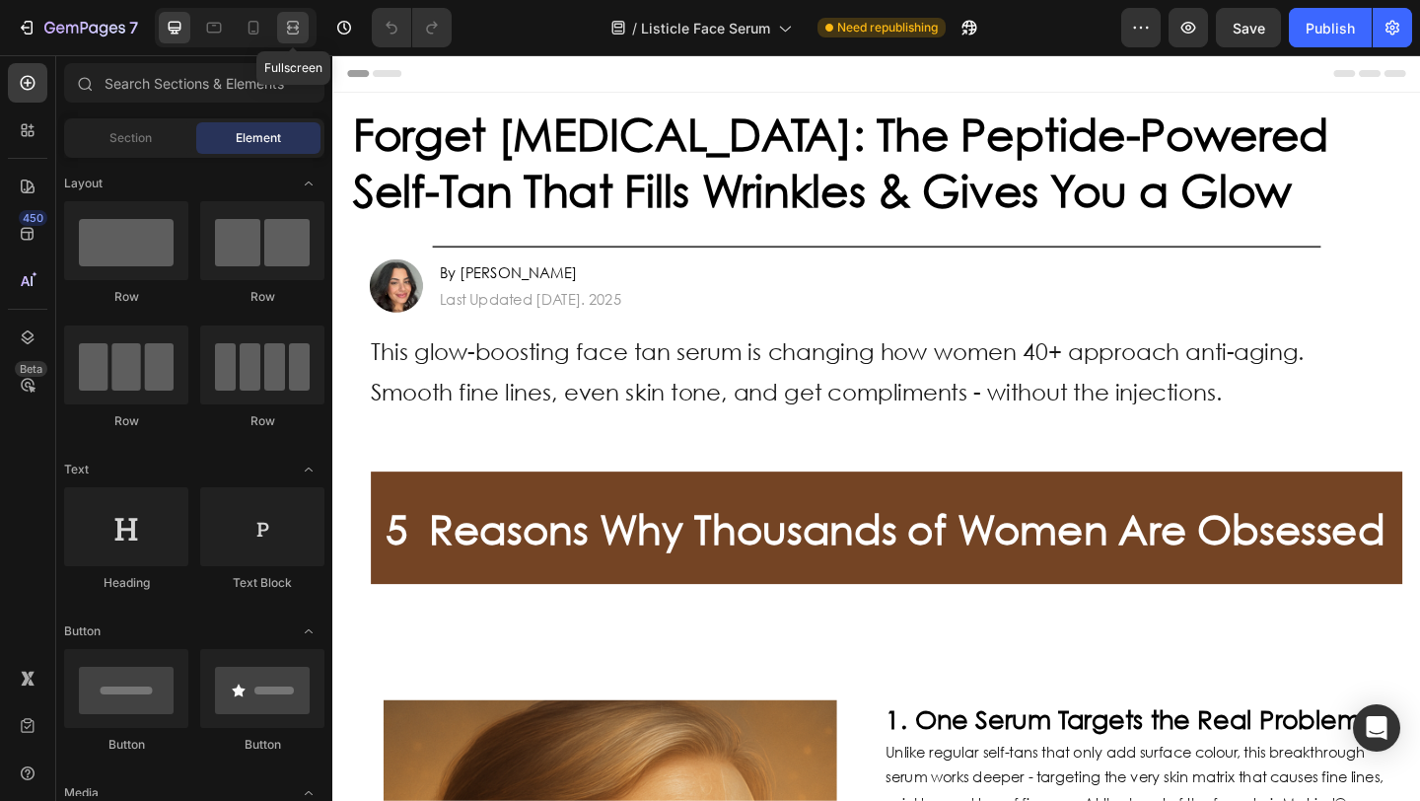
click at [304, 28] on div at bounding box center [293, 28] width 32 height 32
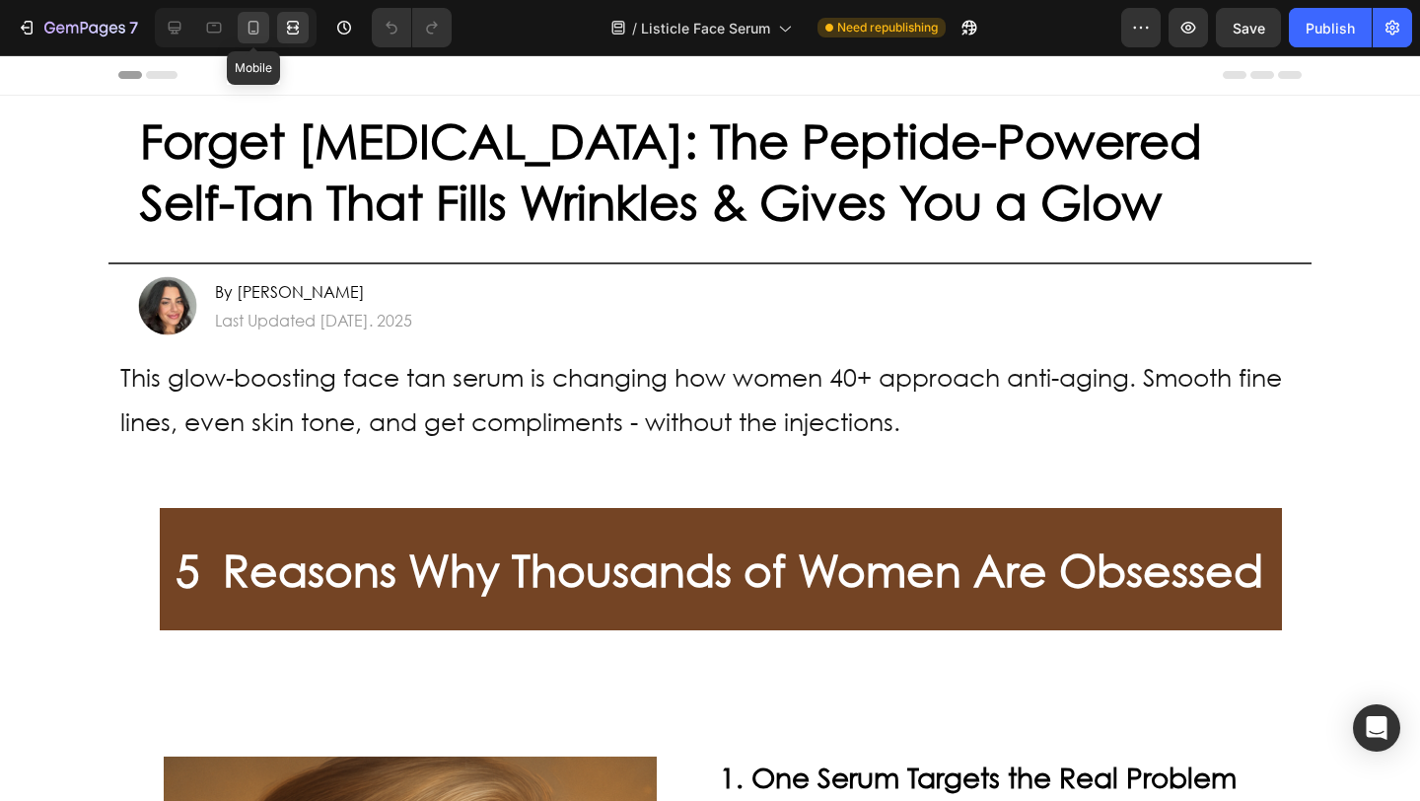
click at [243, 40] on div at bounding box center [254, 28] width 32 height 32
